Goal: Task Accomplishment & Management: Manage account settings

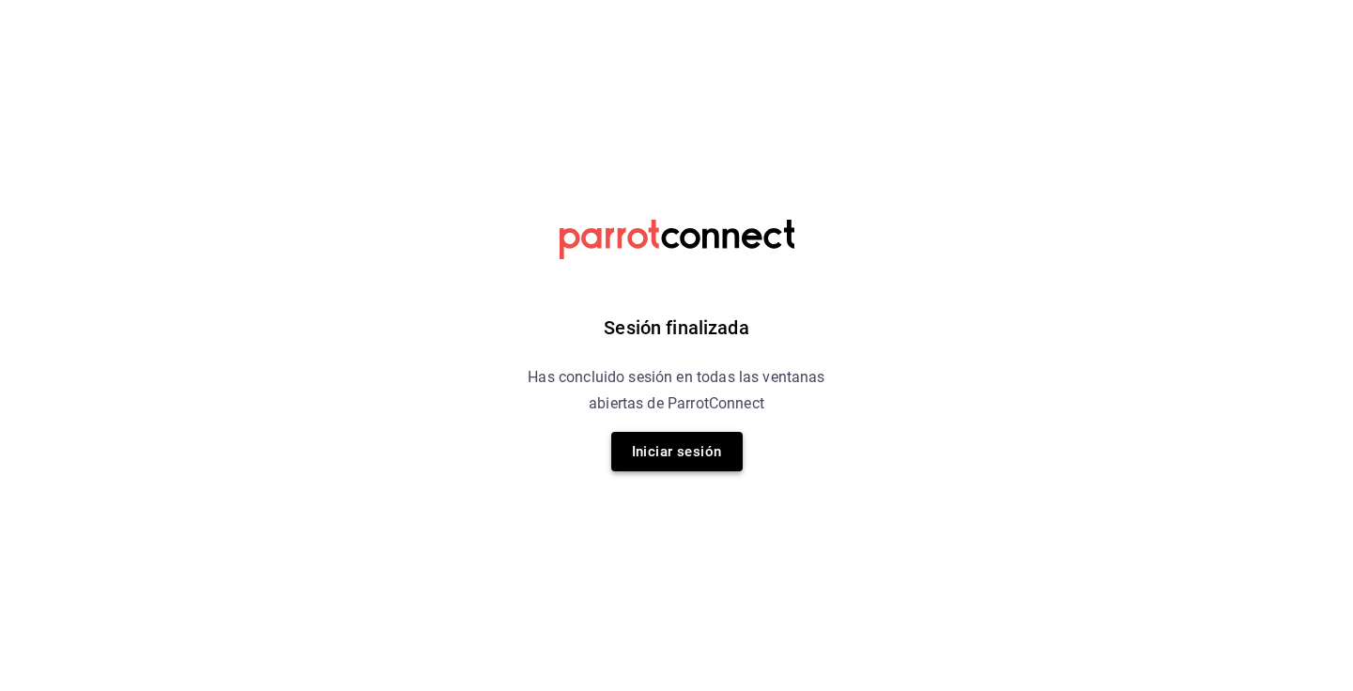
click at [686, 446] on button "Iniciar sesión" at bounding box center [676, 451] width 131 height 39
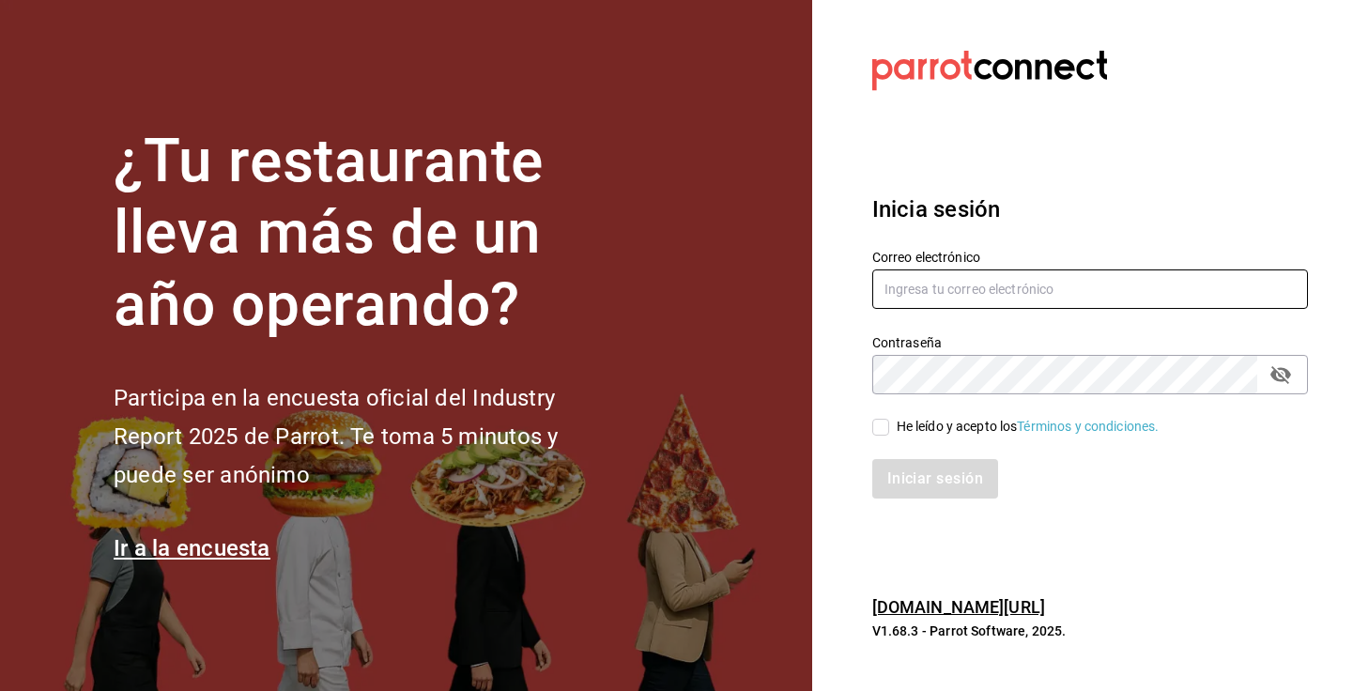
type input "[EMAIL_ADDRESS][DOMAIN_NAME]"
click at [876, 426] on input "He leído y acepto los Términos y condiciones." at bounding box center [880, 427] width 17 height 17
checkbox input "true"
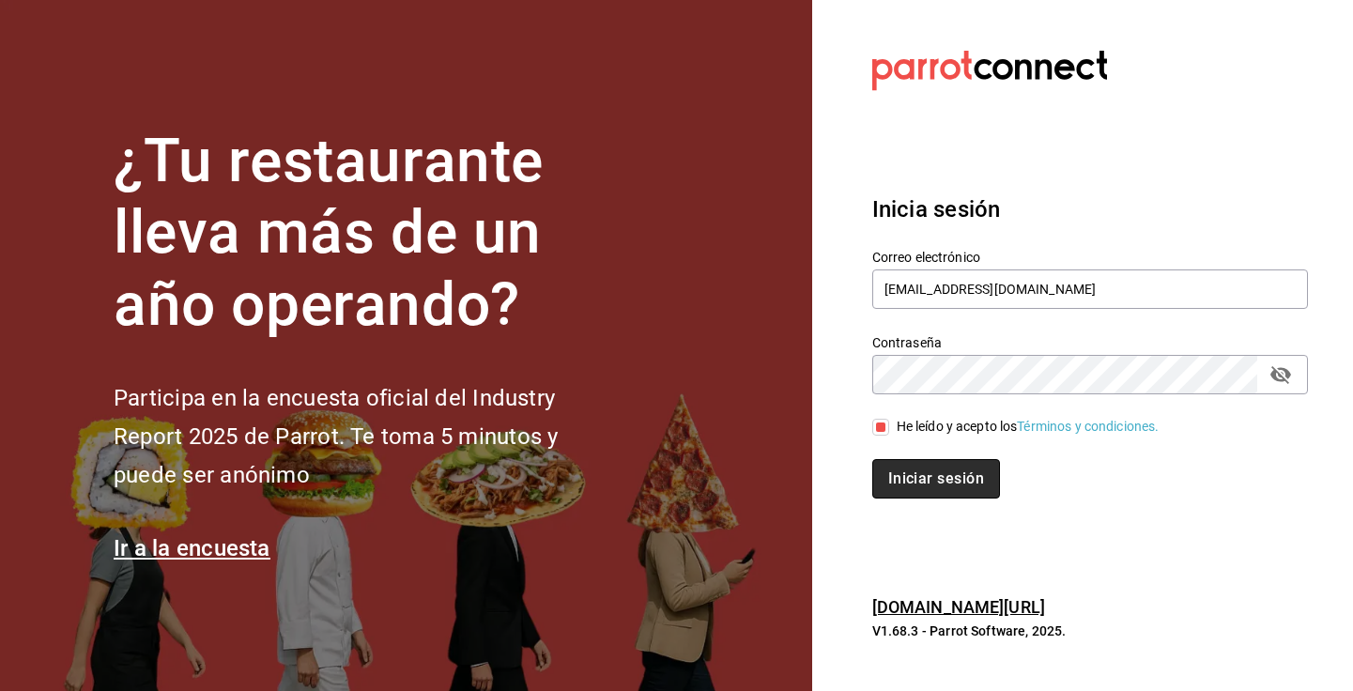
click at [928, 477] on button "Iniciar sesión" at bounding box center [936, 478] width 128 height 39
